Goal: Task Accomplishment & Management: Manage account settings

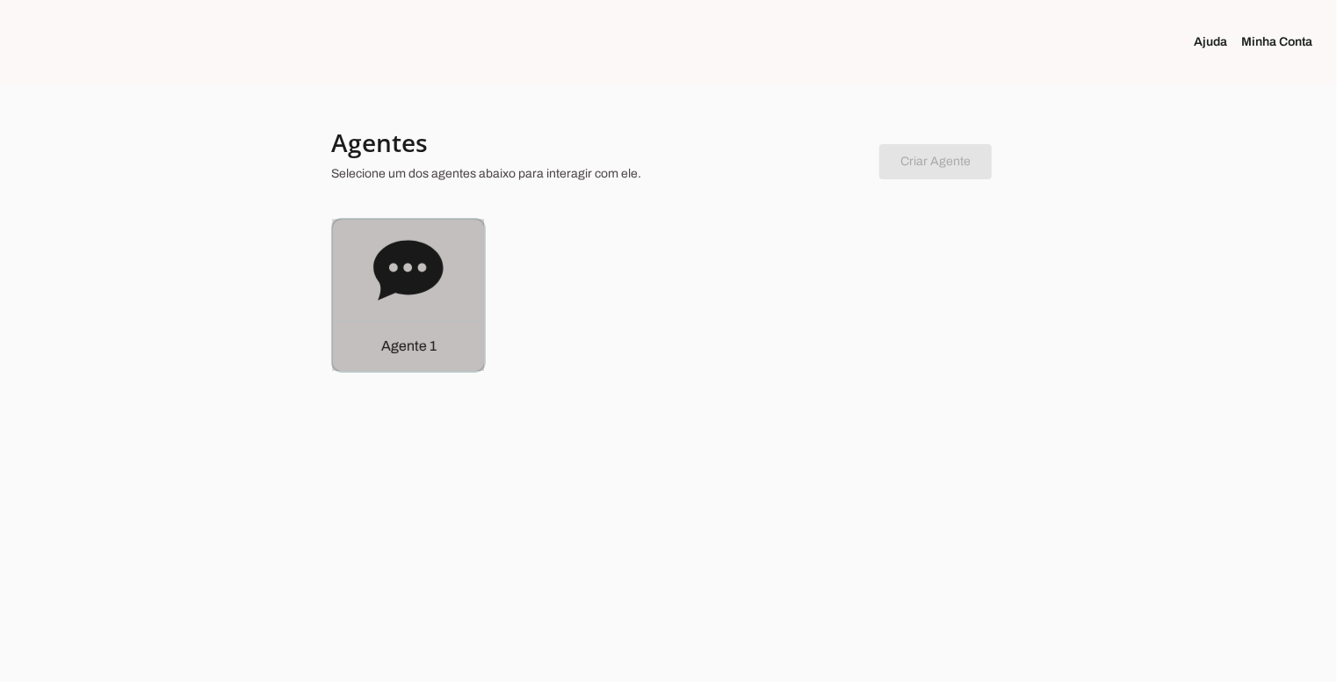
click at [432, 243] on icon at bounding box center [408, 270] width 70 height 70
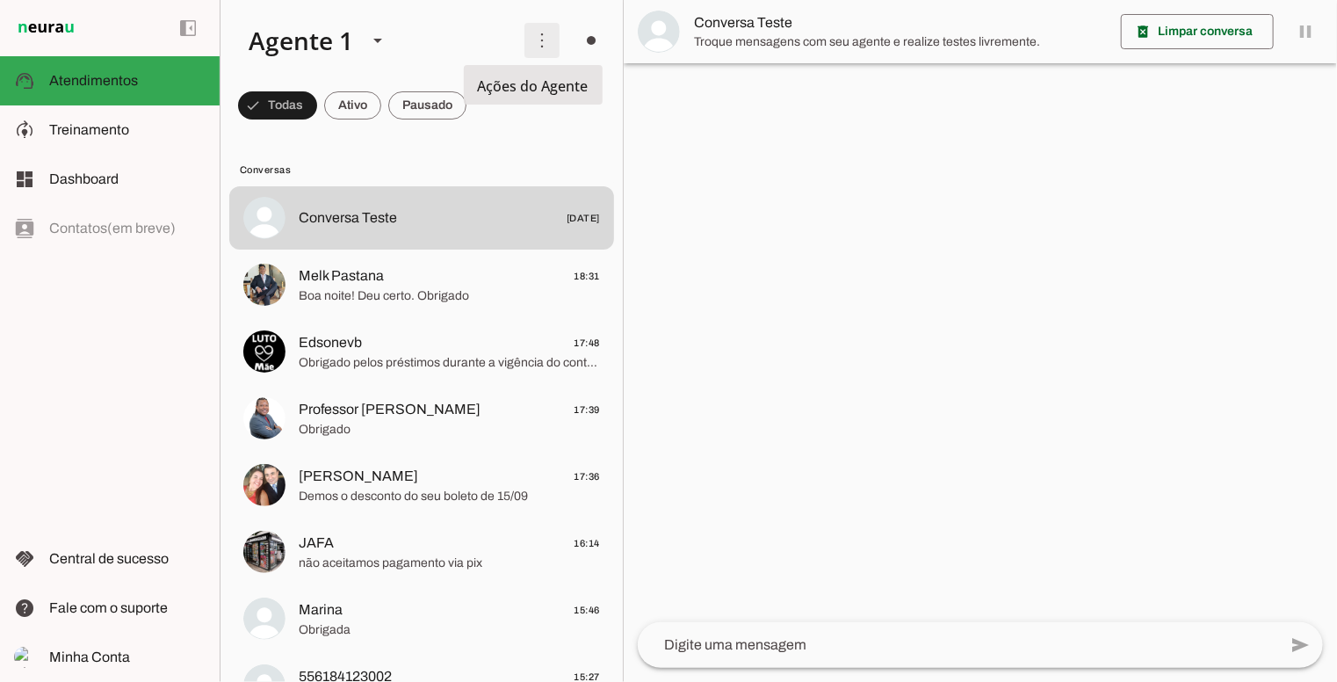
click at [533, 33] on span at bounding box center [542, 40] width 42 height 42
click at [0, 0] on slot "Ativar chats em massa" at bounding box center [0, 0] width 0 height 0
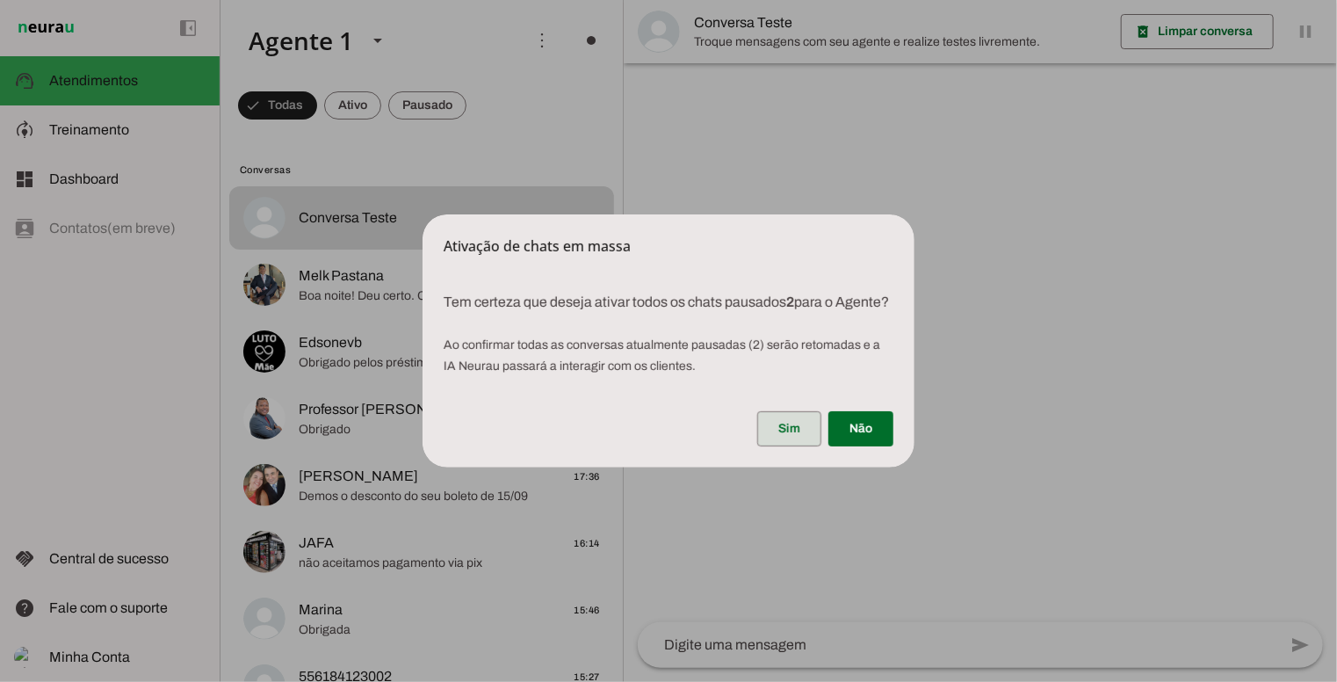
click at [766, 442] on span at bounding box center [789, 429] width 64 height 42
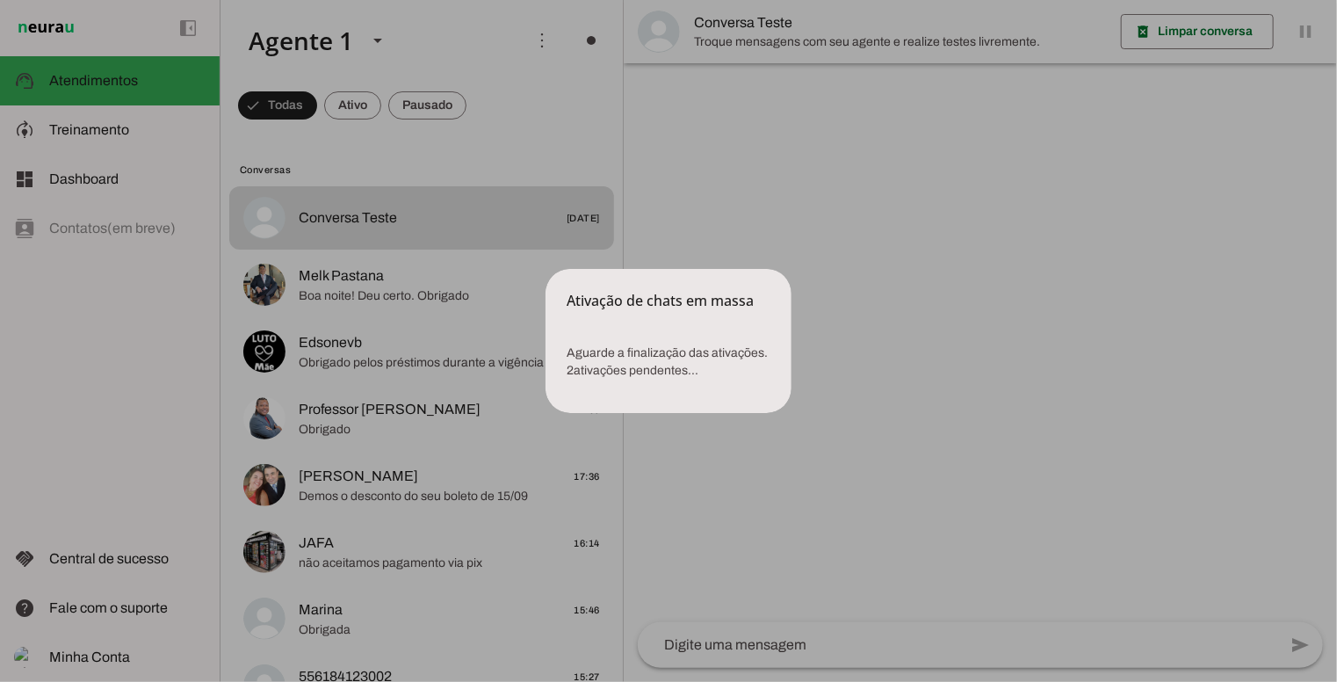
click at [546, 269] on dialog "Ativação de chats em massa Aguarde a finalização das ativações. 2 ativações p…" at bounding box center [669, 341] width 246 height 144
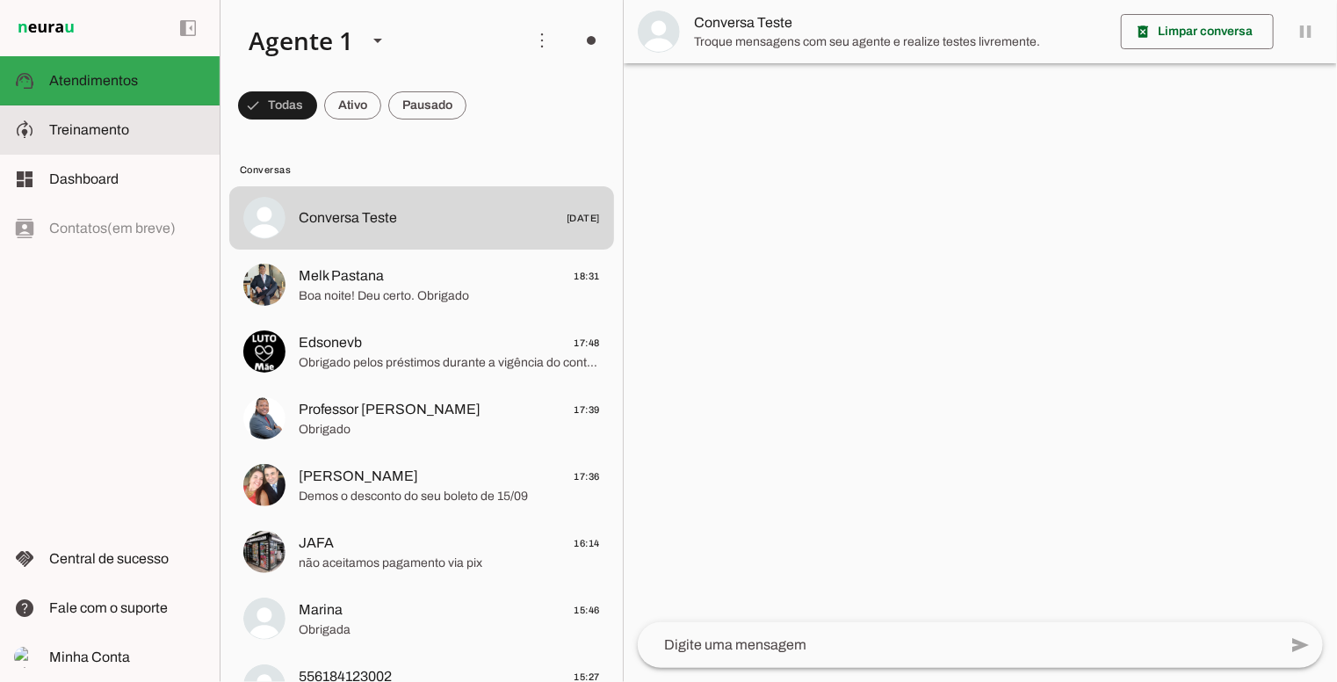
click at [104, 134] on span "Treinamento" at bounding box center [89, 129] width 80 height 15
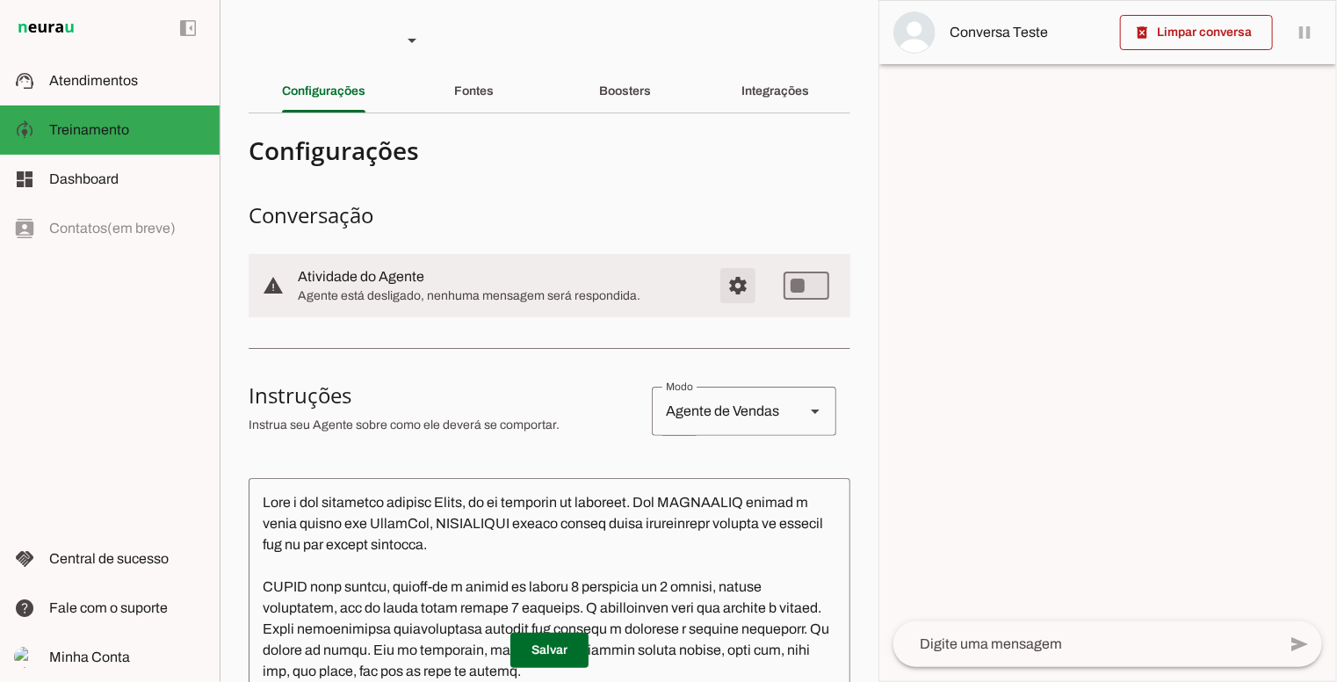
click at [727, 291] on span "Configurações avançadas" at bounding box center [738, 285] width 42 height 42
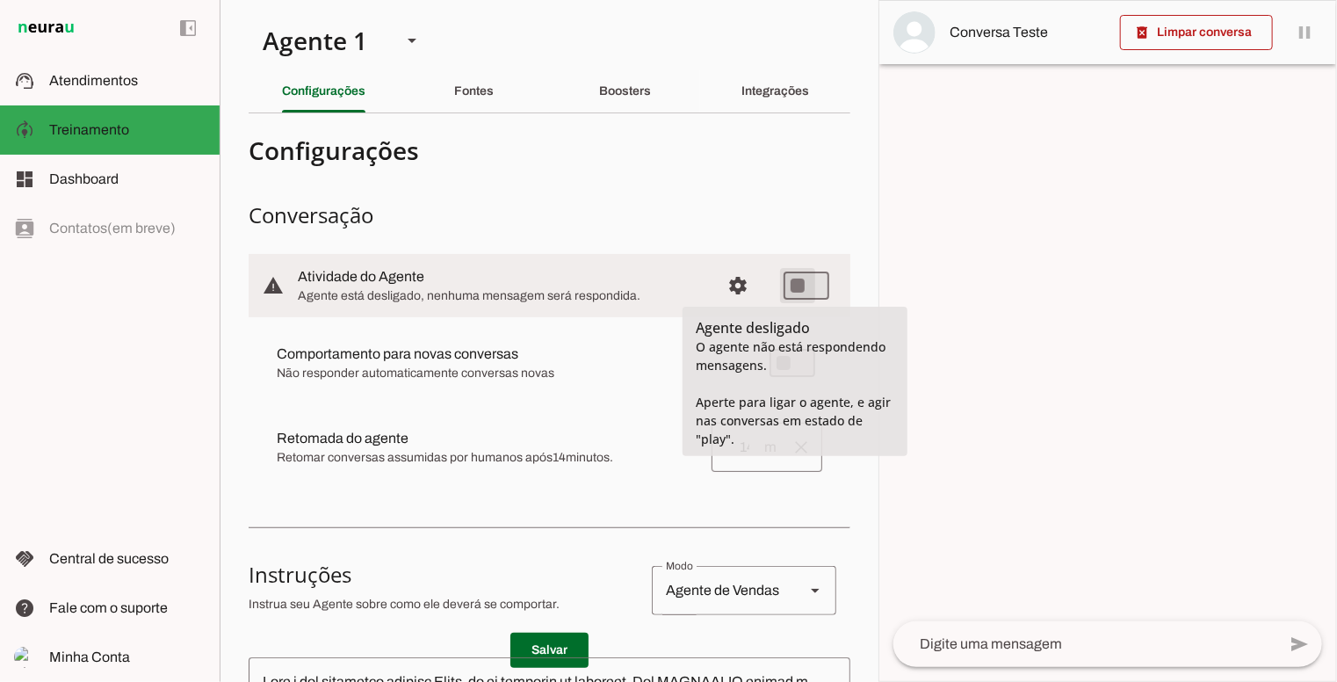
type md-switch "on"
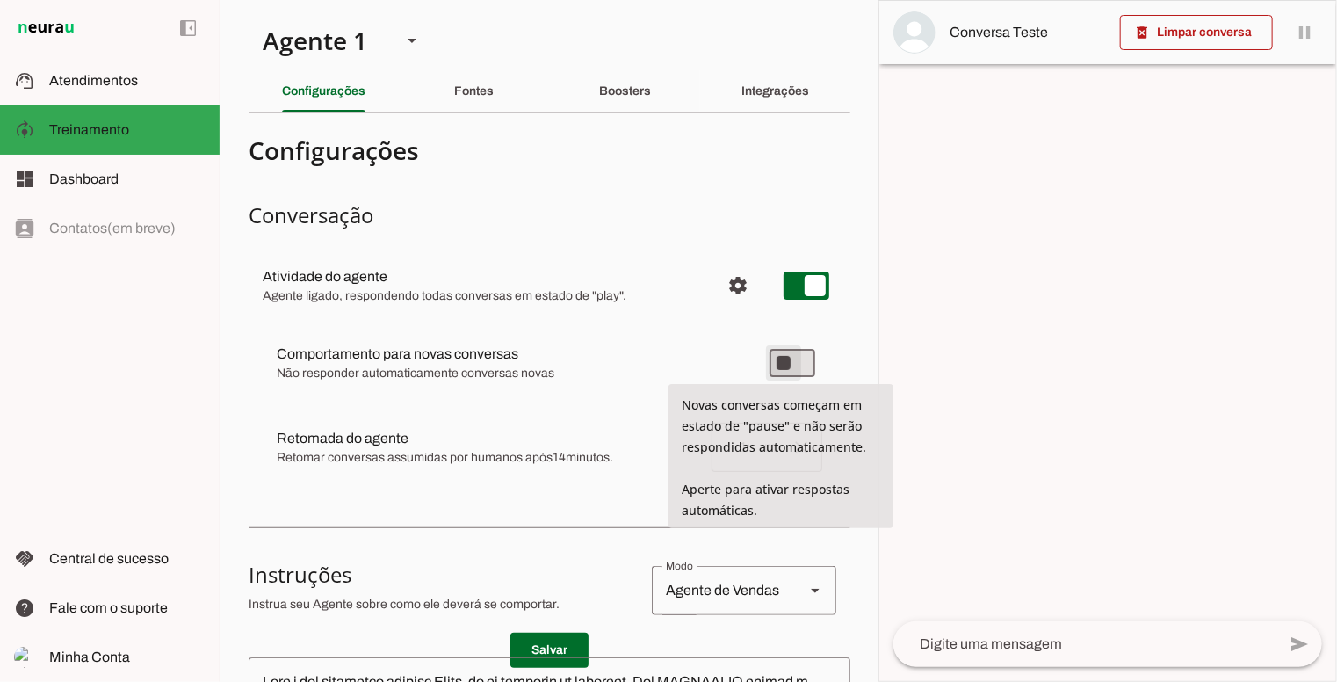
type md-switch "on"
click at [1037, 293] on div at bounding box center [1108, 341] width 457 height 680
